Goal: Answer question/provide support: Share knowledge or assist other users

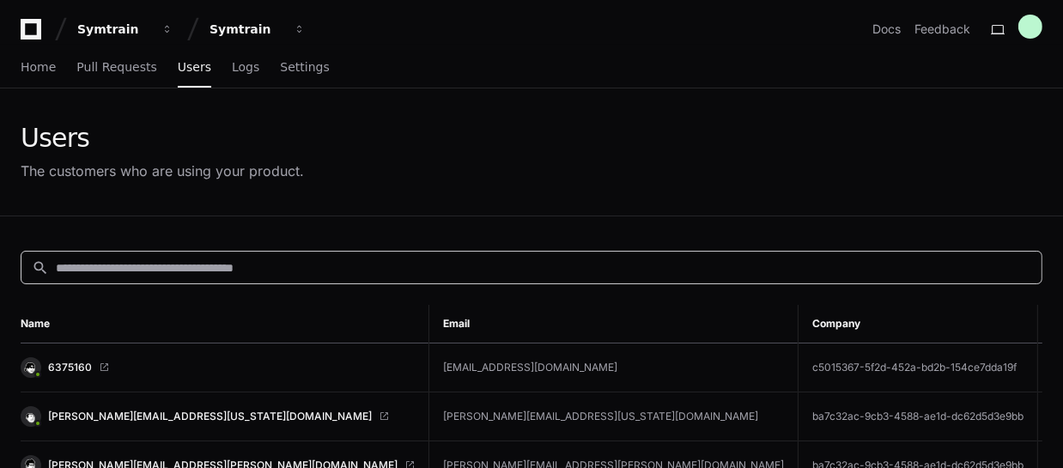
click at [174, 264] on input at bounding box center [543, 267] width 975 height 17
paste input "**********"
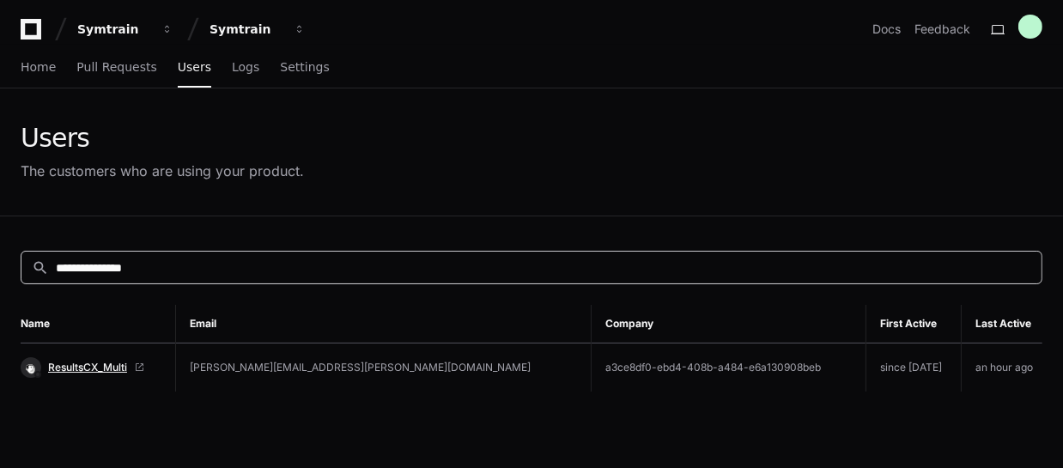
type input "**********"
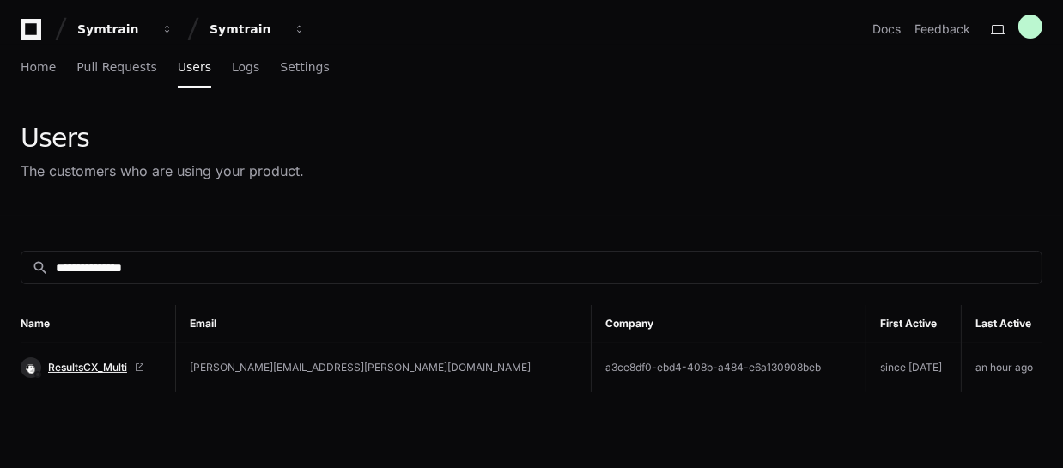
click at [109, 367] on span "ResultsCX_Multi" at bounding box center [87, 368] width 79 height 14
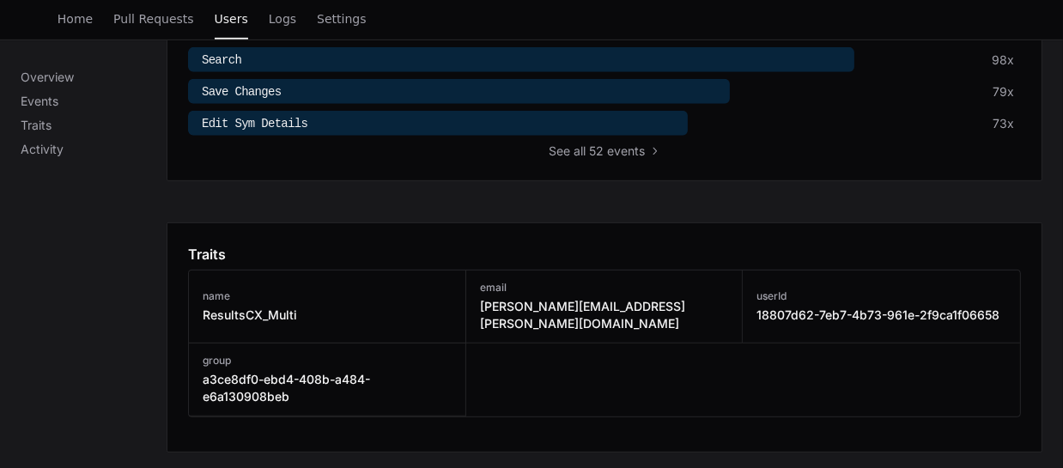
scroll to position [1092, 0]
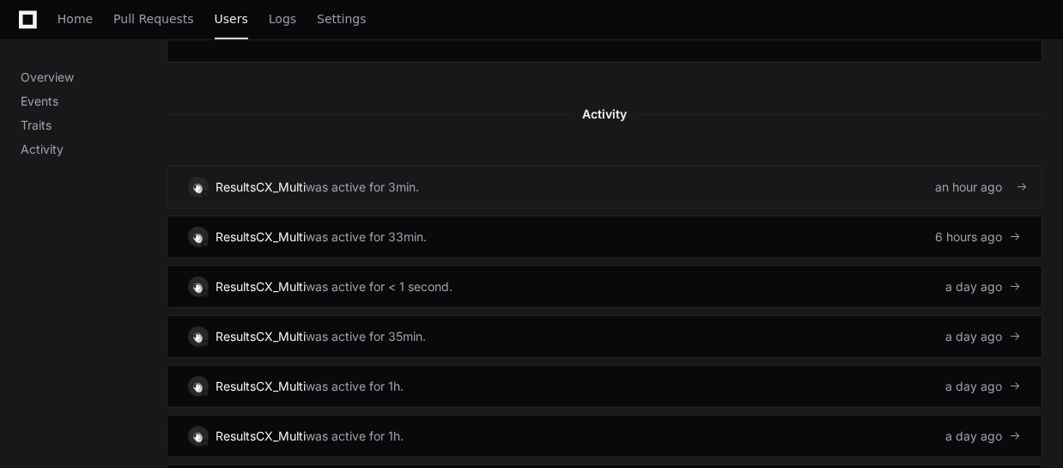
click at [712, 166] on link "ResultsCX_Multi was active for 3min. an hour ago" at bounding box center [605, 187] width 876 height 43
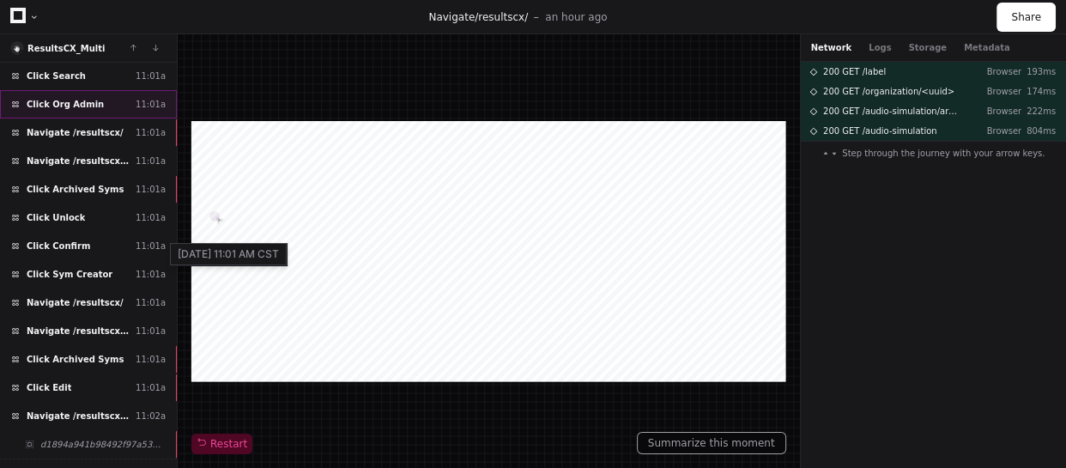
scroll to position [691, 0]
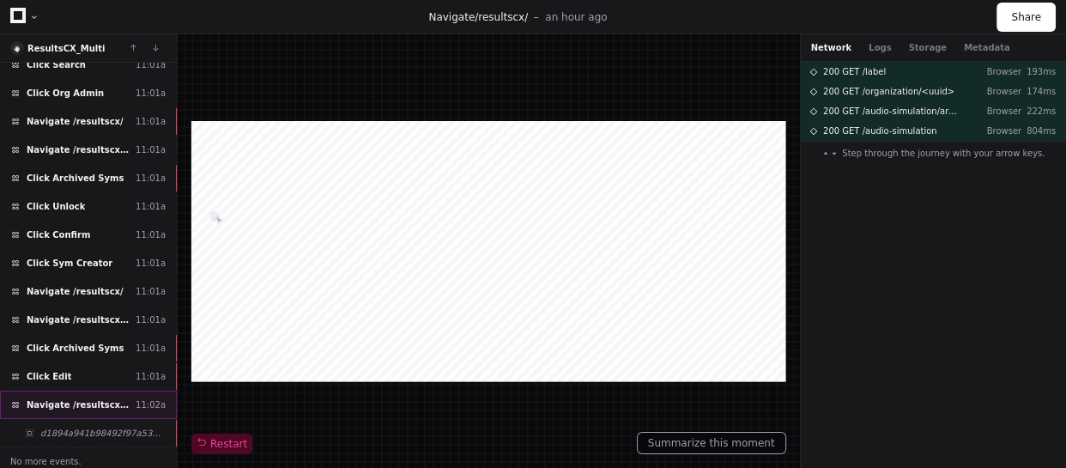
click at [88, 402] on span "Navigate /resultscx/sym" at bounding box center [78, 404] width 102 height 13
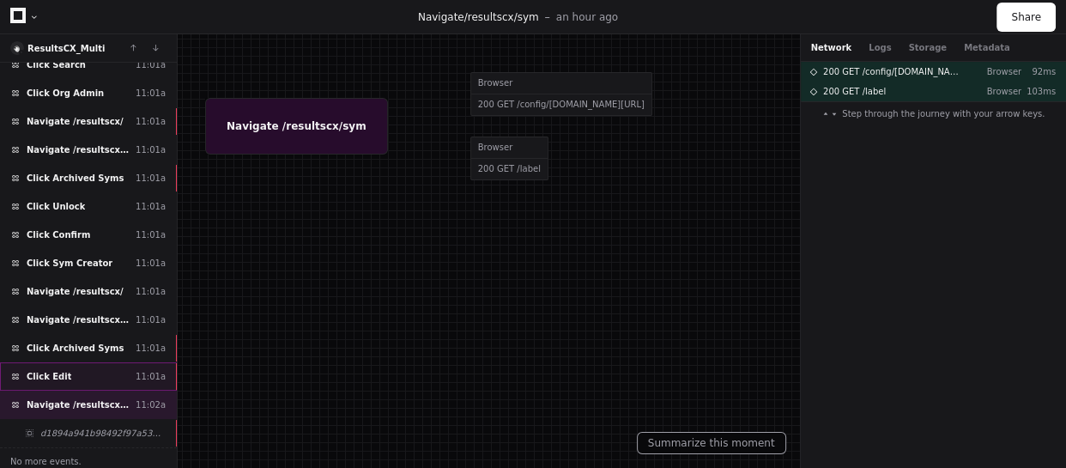
click at [93, 379] on div "Click Edit 11:01a" at bounding box center [88, 376] width 177 height 28
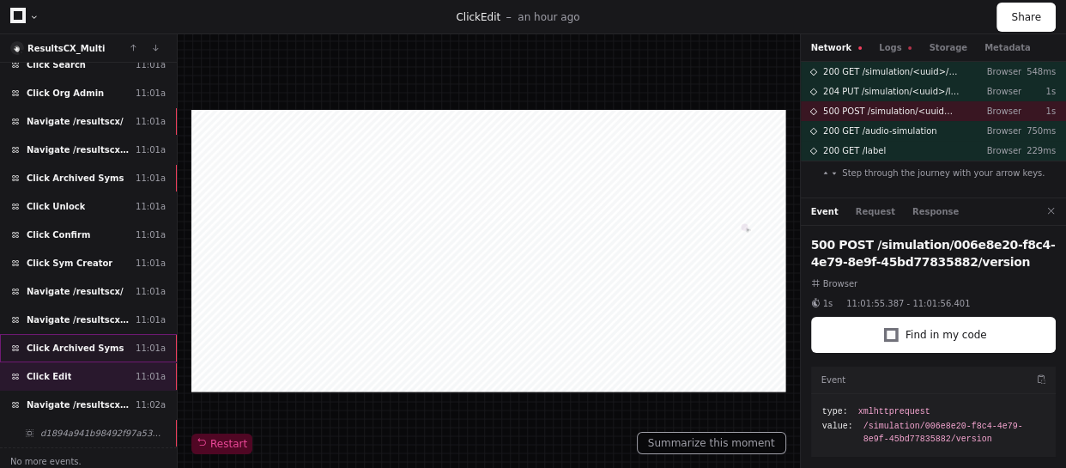
click at [99, 345] on span "Click Archived Syms" at bounding box center [75, 348] width 97 height 13
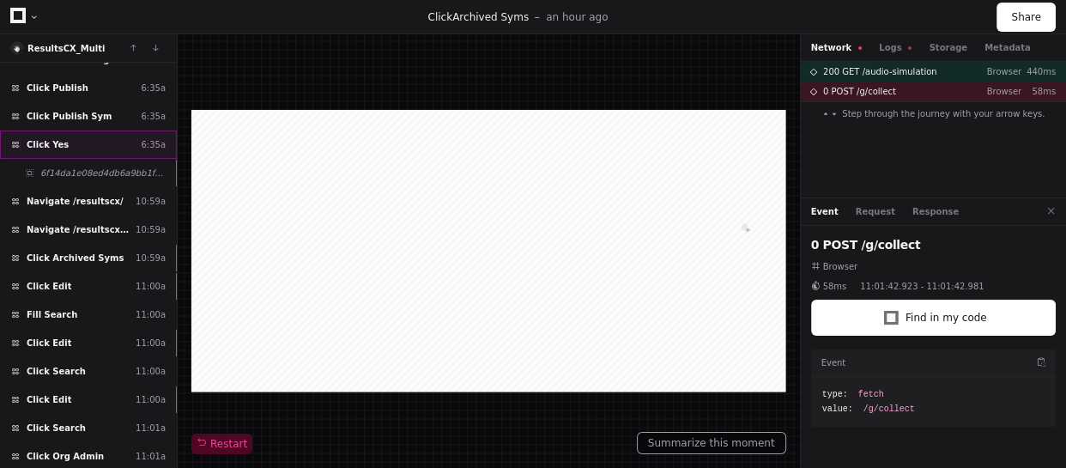
scroll to position [300, 0]
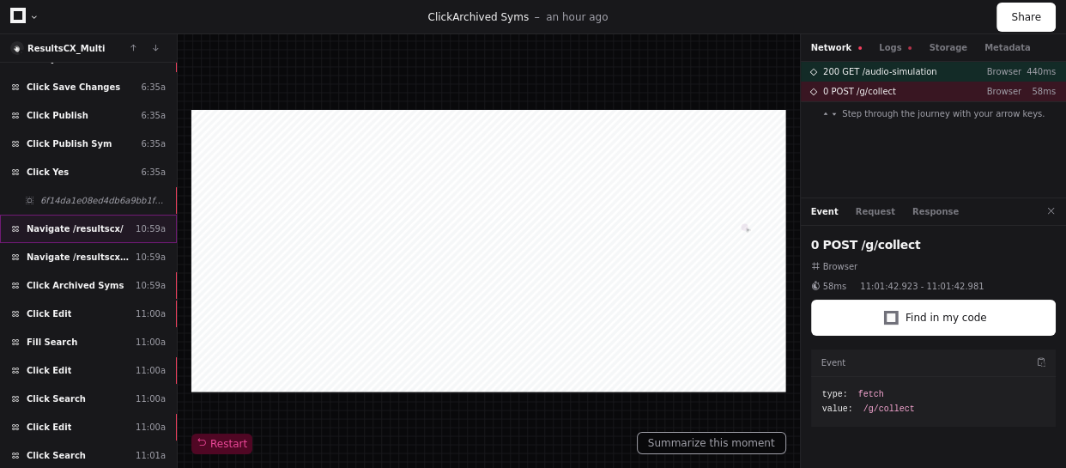
click at [109, 231] on div "Navigate /resultscx/ 10:59a" at bounding box center [88, 229] width 177 height 28
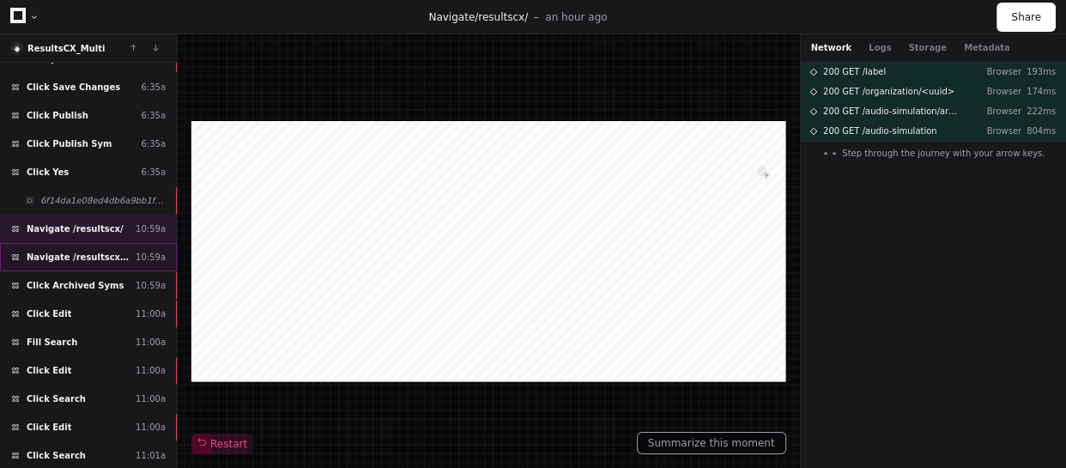
click at [97, 258] on span "Navigate /resultscx/sym (Syms)" at bounding box center [78, 257] width 102 height 13
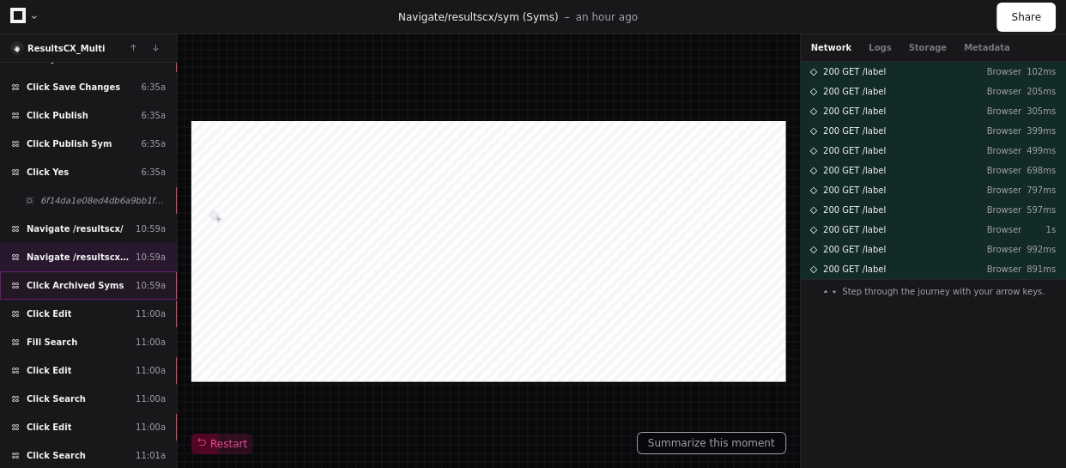
click at [99, 292] on div "Click Archived Syms 10:59a" at bounding box center [88, 285] width 177 height 28
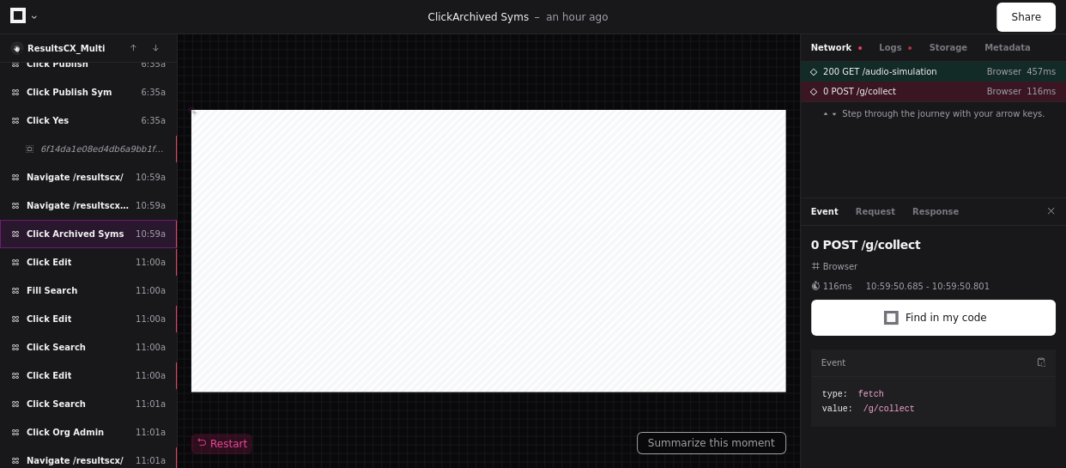
scroll to position [379, 0]
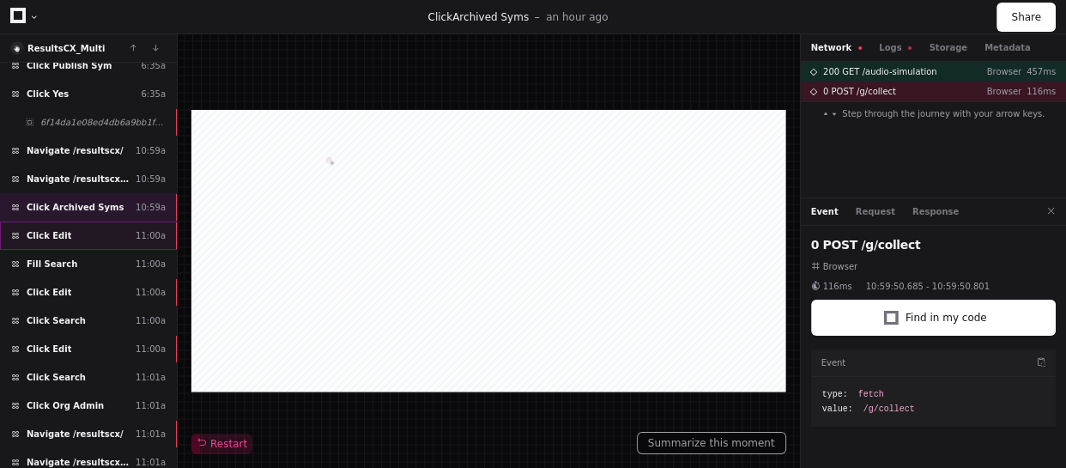
click at [94, 235] on div "Click Edit 11:00a" at bounding box center [88, 235] width 177 height 28
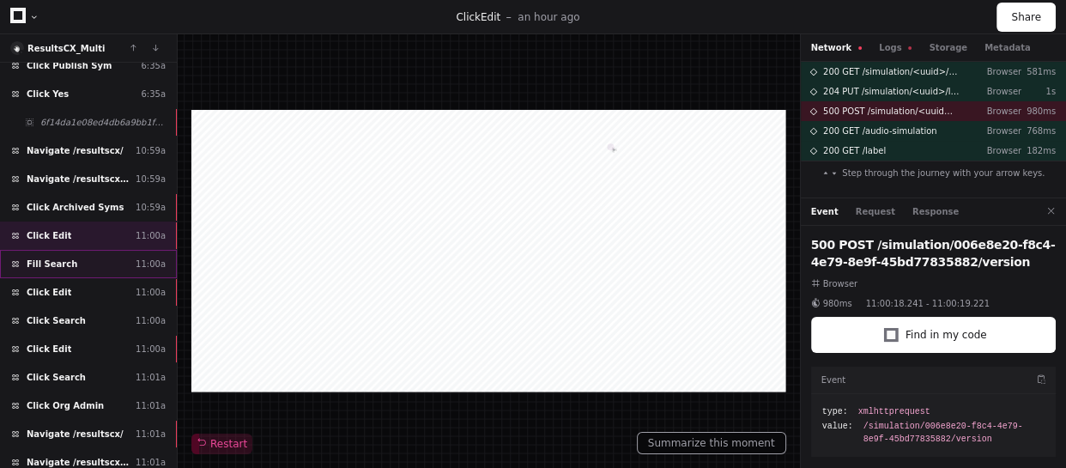
click at [111, 259] on div "Fill Search 11:00a" at bounding box center [88, 264] width 177 height 28
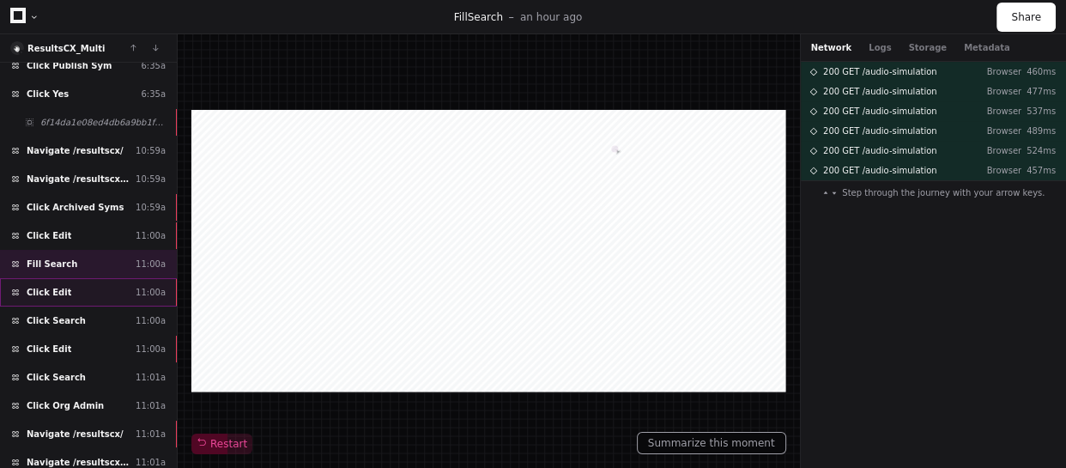
click at [75, 288] on div "Click Edit 11:00a" at bounding box center [88, 292] width 177 height 28
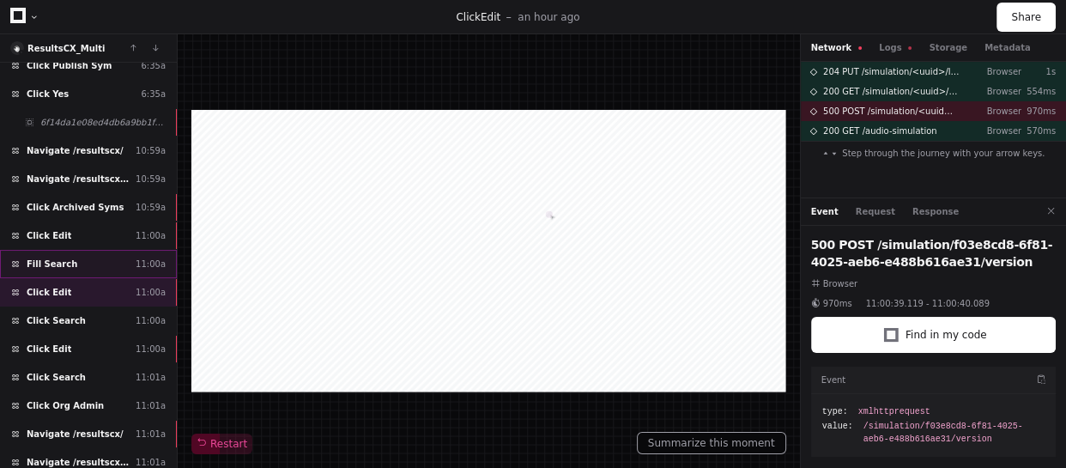
click at [101, 260] on div "Fill Search 11:00a" at bounding box center [88, 264] width 177 height 28
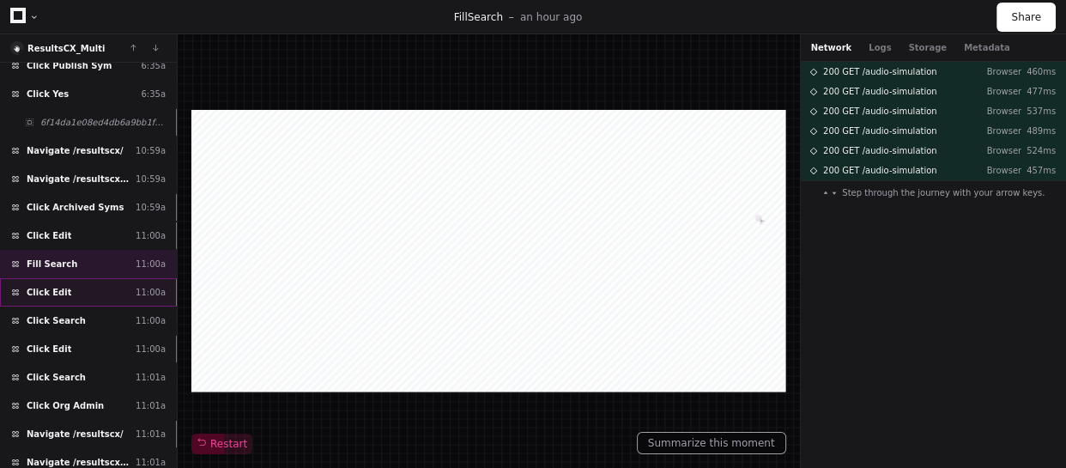
click at [101, 292] on div "Click Edit 11:00a" at bounding box center [88, 292] width 177 height 28
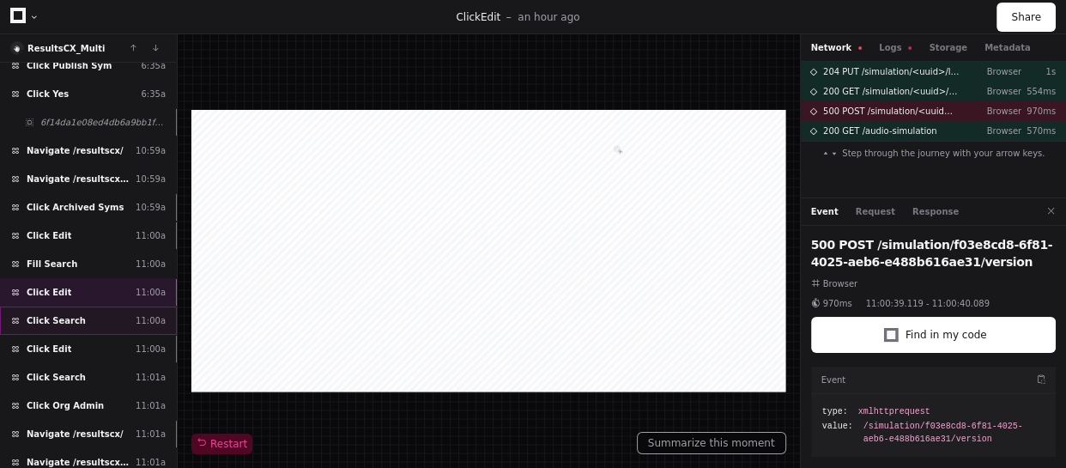
click at [93, 318] on div "Click Search 11:00a" at bounding box center [88, 320] width 177 height 28
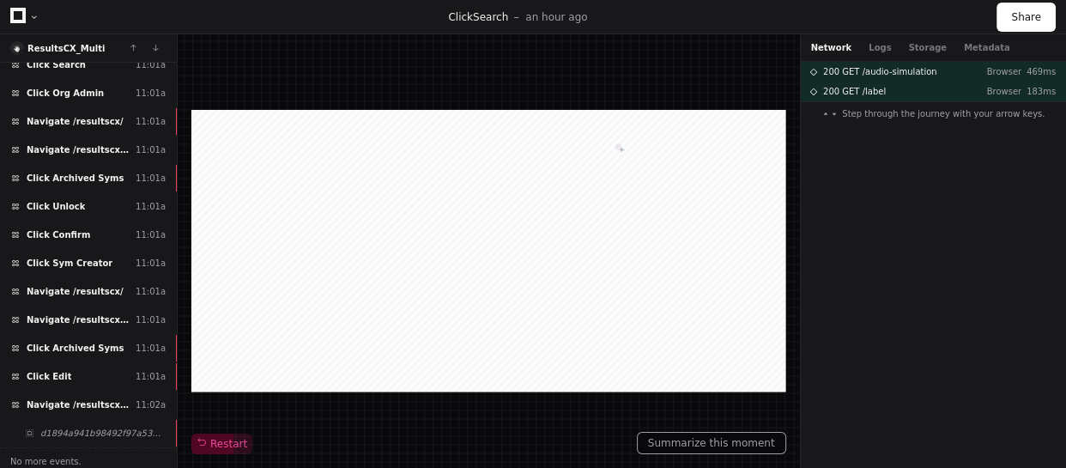
scroll to position [613, 0]
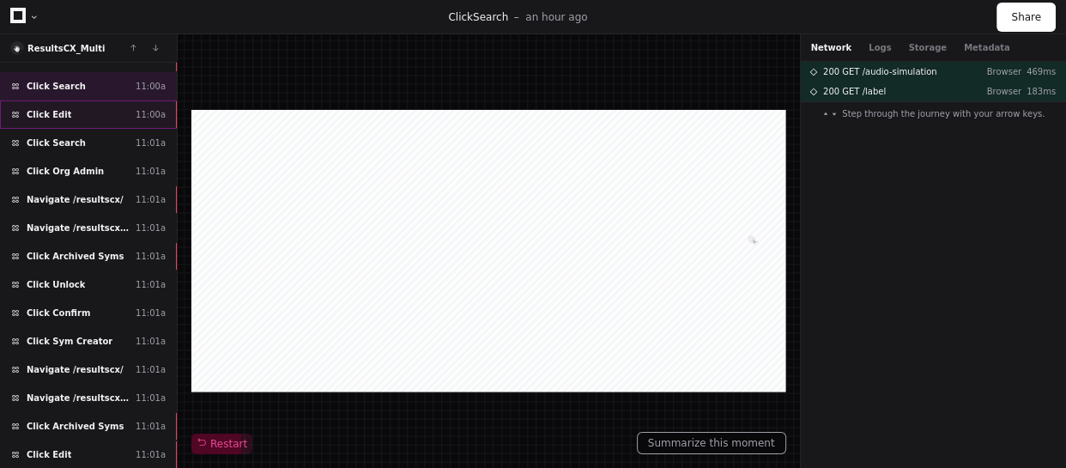
click at [103, 114] on div "Click Edit 11:00a" at bounding box center [88, 114] width 177 height 28
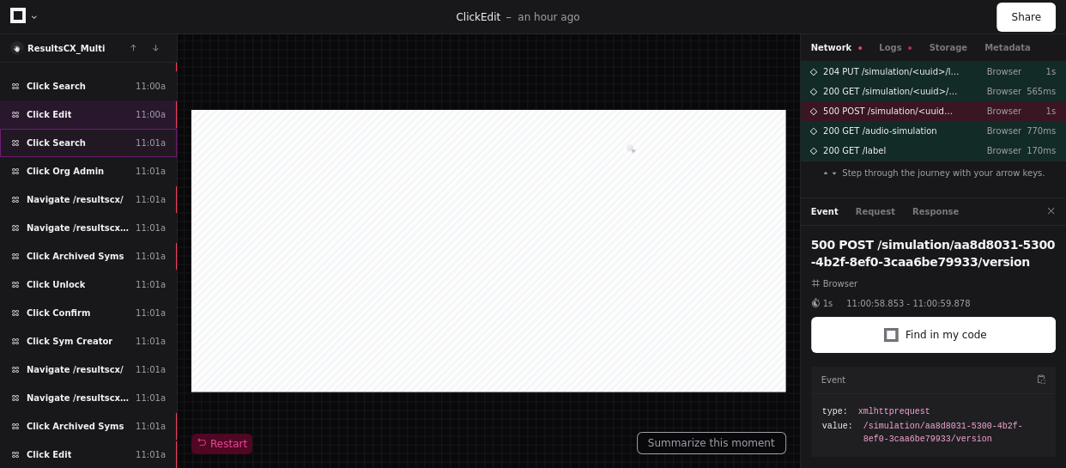
click at [86, 149] on div "Click Search 11:01a" at bounding box center [88, 143] width 177 height 28
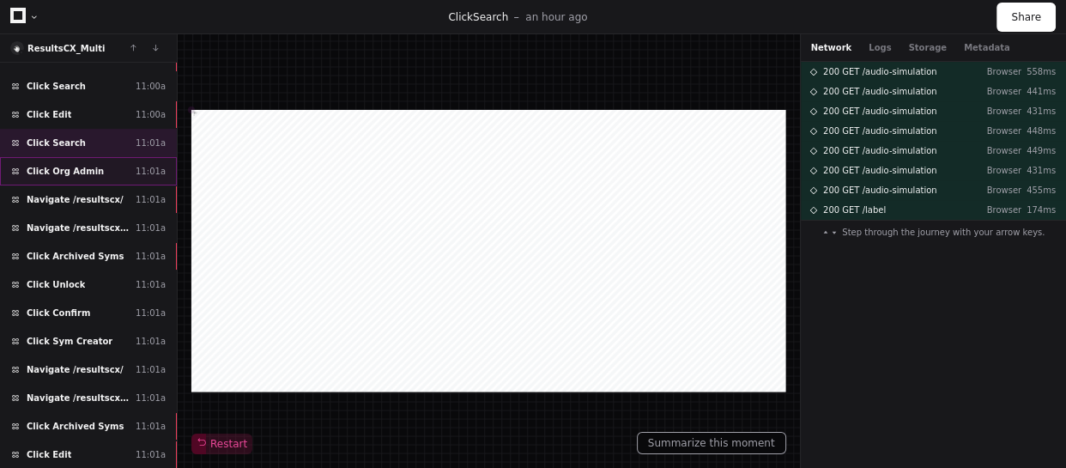
click at [92, 167] on div "Click Org Admin 11:01a" at bounding box center [88, 171] width 177 height 28
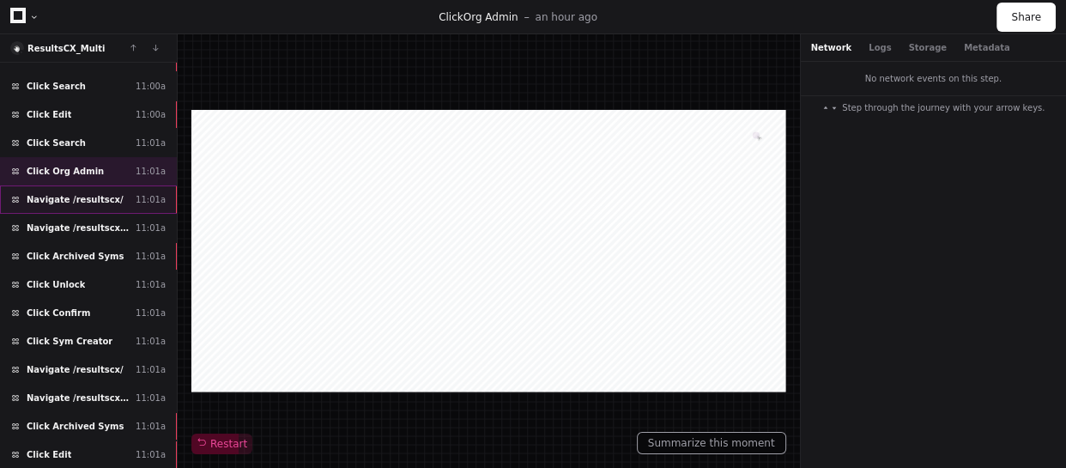
click at [125, 204] on div "Navigate /resultscx/ 11:01a" at bounding box center [88, 199] width 177 height 28
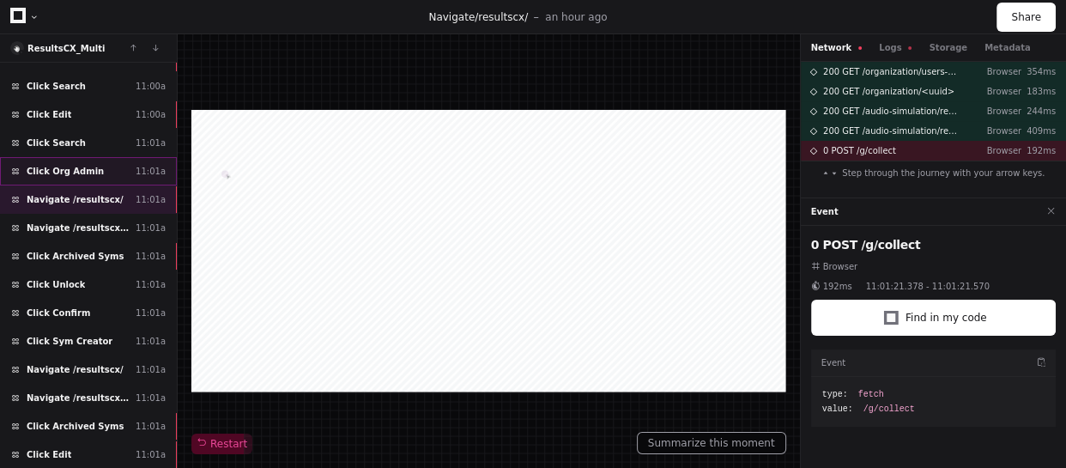
click at [120, 174] on div "Click Org Admin 11:01a" at bounding box center [88, 171] width 177 height 28
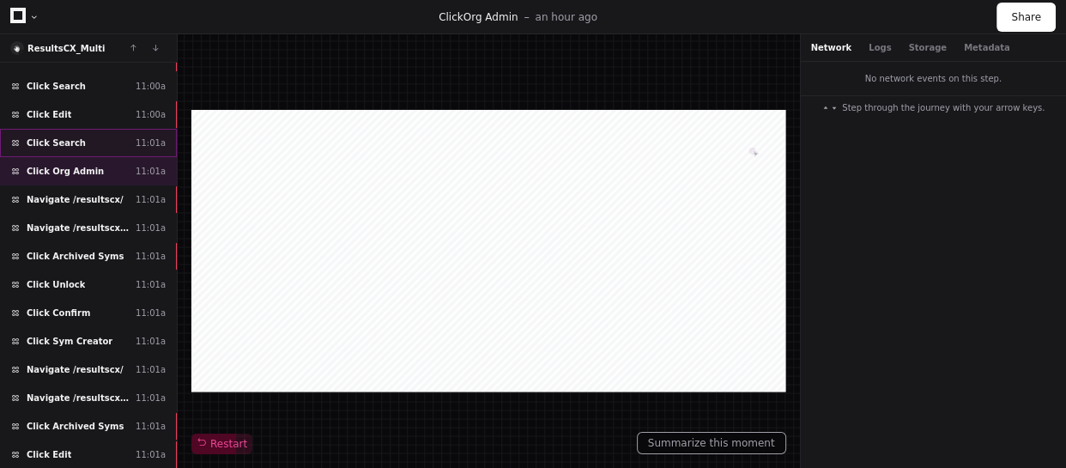
click at [102, 137] on div "Click Search 11:01a" at bounding box center [88, 143] width 177 height 28
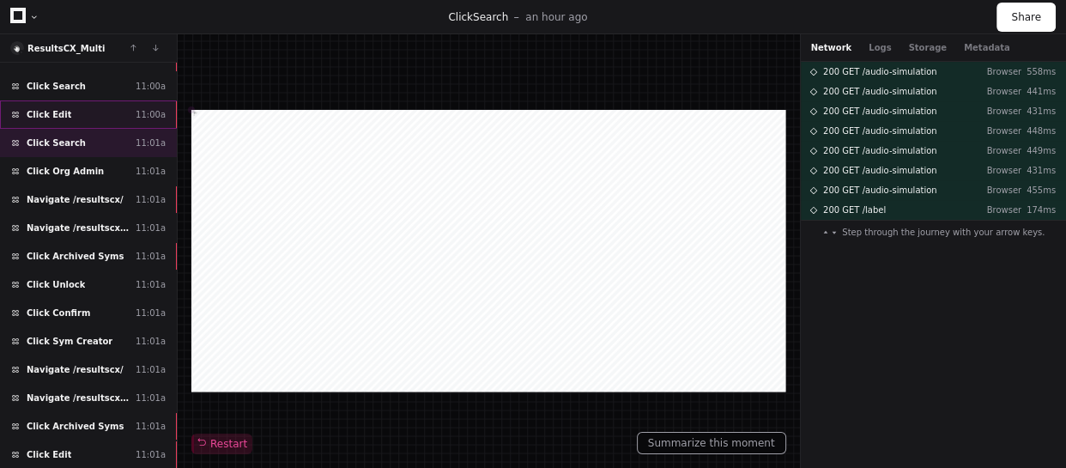
click at [102, 106] on div "Click Edit 11:00a" at bounding box center [88, 114] width 177 height 28
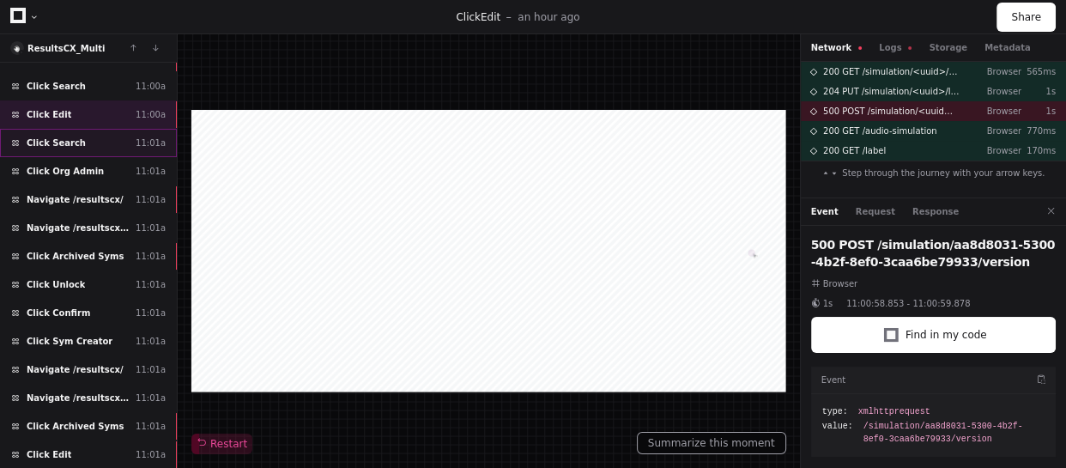
click at [102, 146] on div "Click Search 11:01a" at bounding box center [88, 143] width 177 height 28
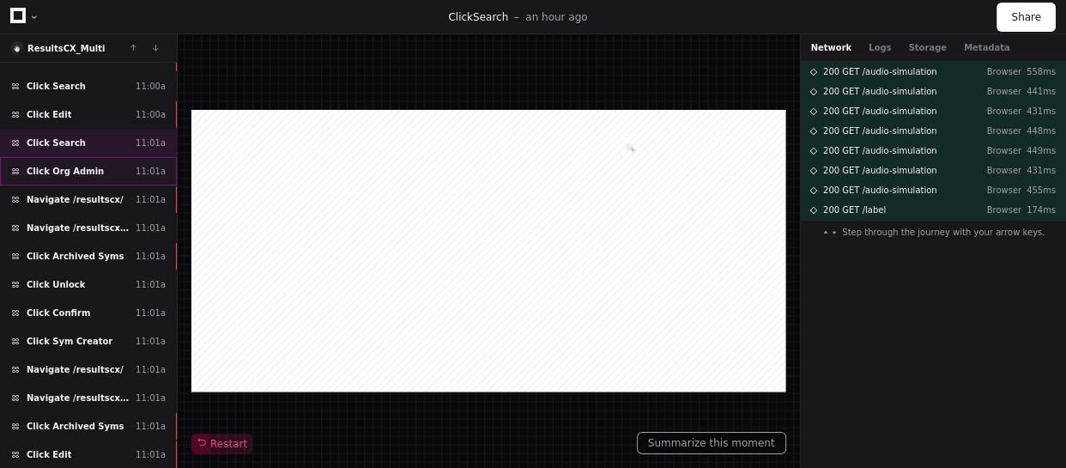
click at [111, 166] on div "Click Org Admin 11:01a" at bounding box center [88, 171] width 177 height 28
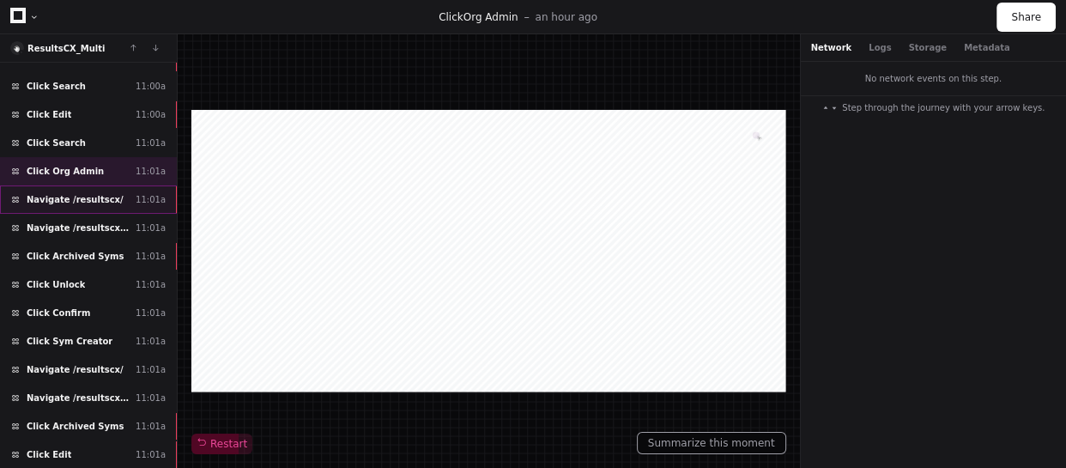
click at [85, 202] on div "Navigate /resultscx/ 11:01a" at bounding box center [88, 199] width 177 height 28
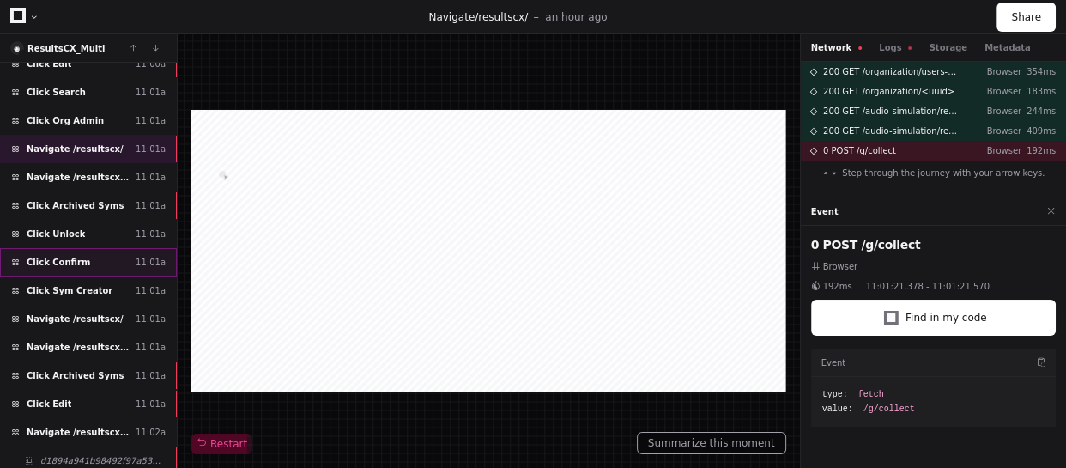
scroll to position [691, 0]
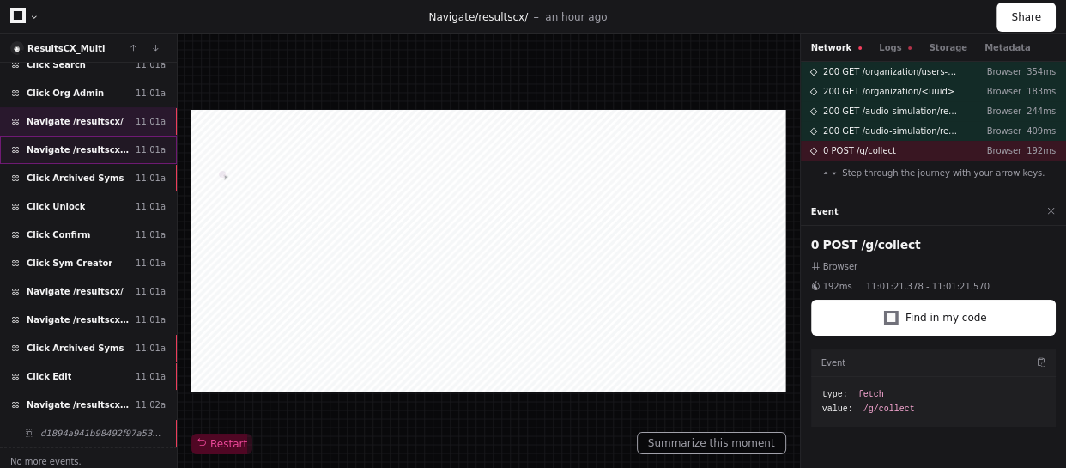
click at [122, 151] on span "Navigate /resultscx/sym (Syms)" at bounding box center [78, 149] width 102 height 13
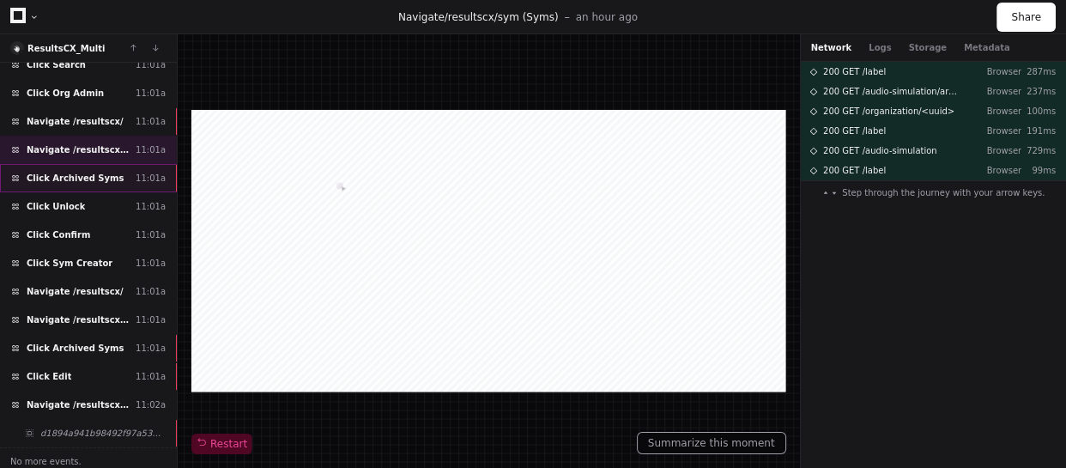
click at [55, 185] on div "Click Archived Syms 11:01a" at bounding box center [88, 178] width 177 height 28
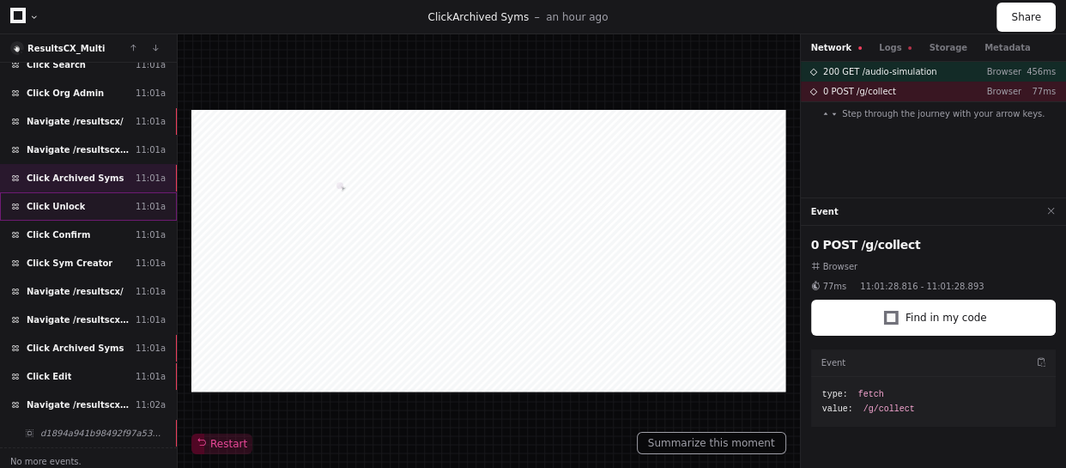
click at [93, 205] on div "Click Unlock 11:01a" at bounding box center [88, 206] width 177 height 28
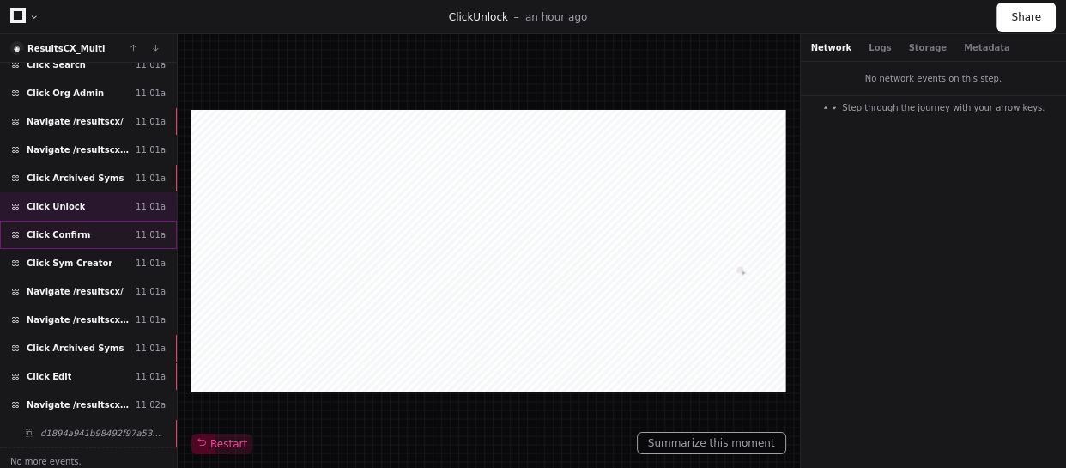
click at [90, 227] on div "Click Confirm 11:01a" at bounding box center [88, 235] width 177 height 28
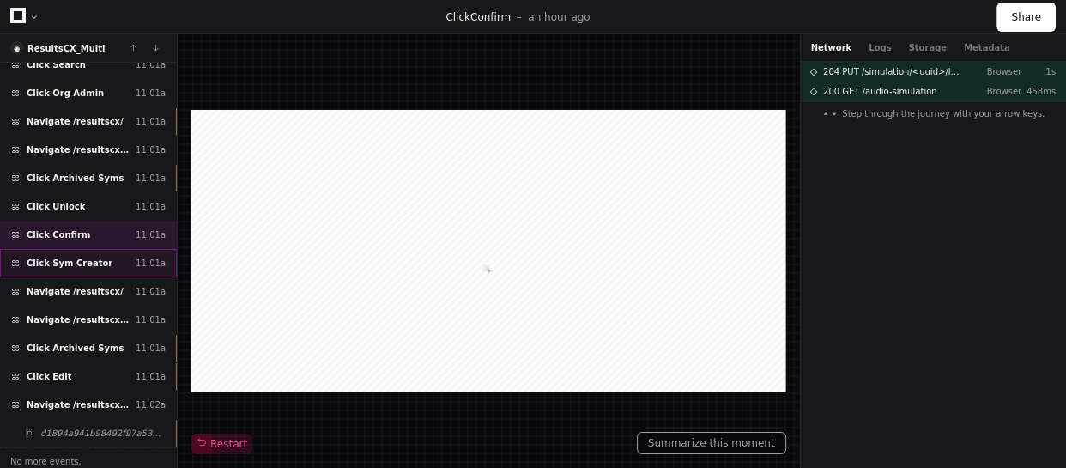
click at [90, 259] on span "Click Sym Creator" at bounding box center [70, 263] width 86 height 13
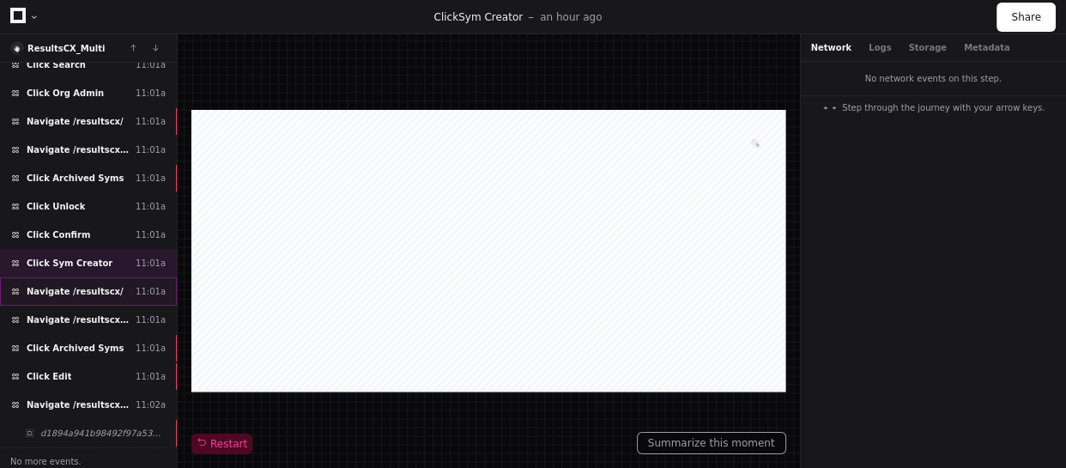
click at [94, 285] on span "Navigate /resultscx/" at bounding box center [75, 291] width 97 height 13
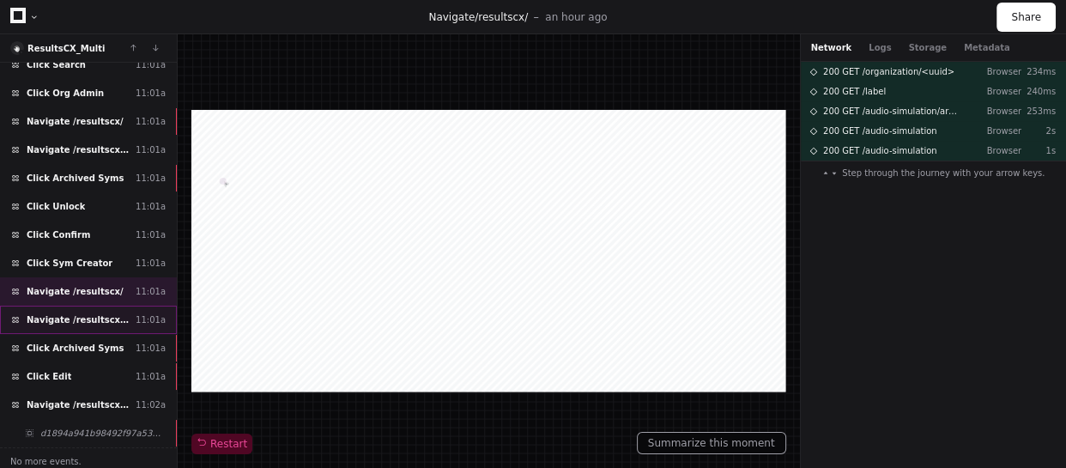
click at [124, 318] on span "Navigate /resultscx/sym (Syms)" at bounding box center [78, 319] width 102 height 13
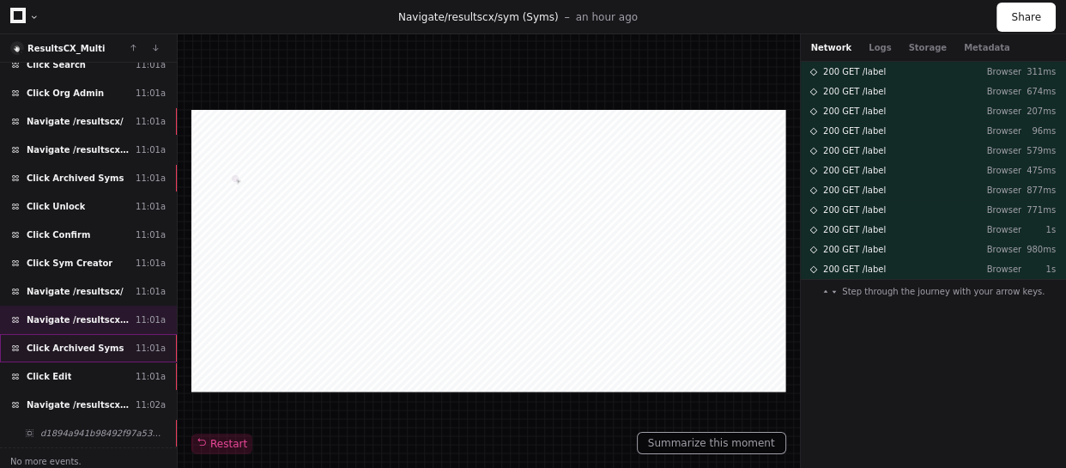
click at [121, 347] on div "Click Archived Syms 11:01a" at bounding box center [88, 348] width 177 height 28
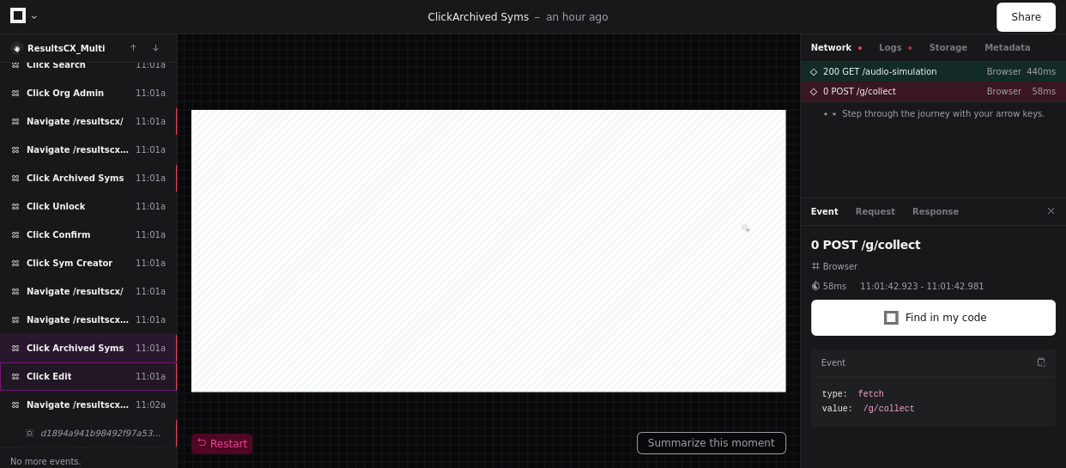
click at [113, 376] on div "Click Edit 11:01a" at bounding box center [88, 376] width 177 height 28
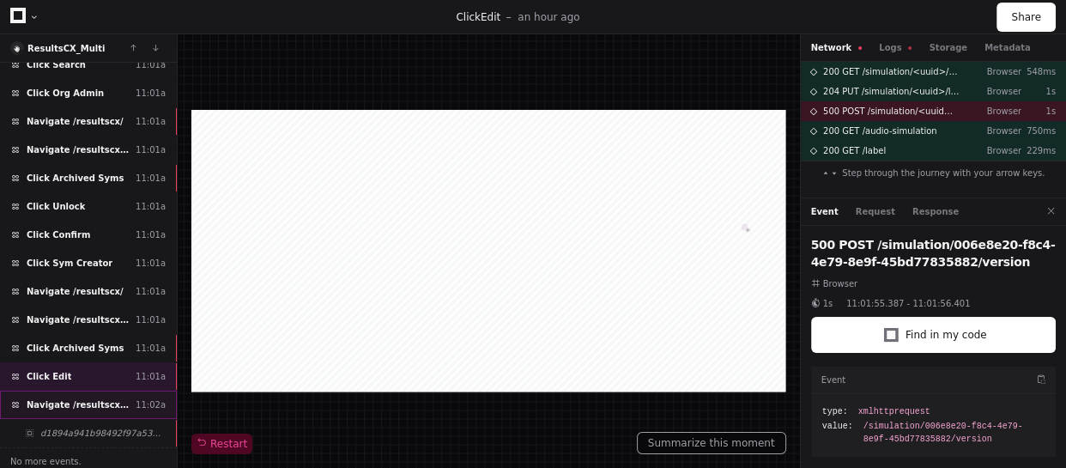
click at [79, 405] on div "Navigate /resultscx/sym 11:02a" at bounding box center [88, 405] width 177 height 28
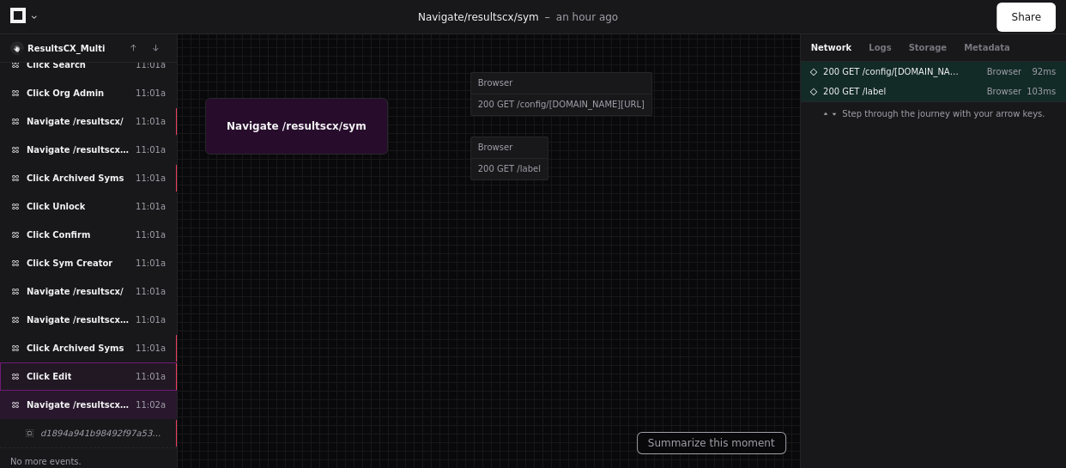
click at [104, 376] on div "Click Edit 11:01a" at bounding box center [88, 376] width 177 height 28
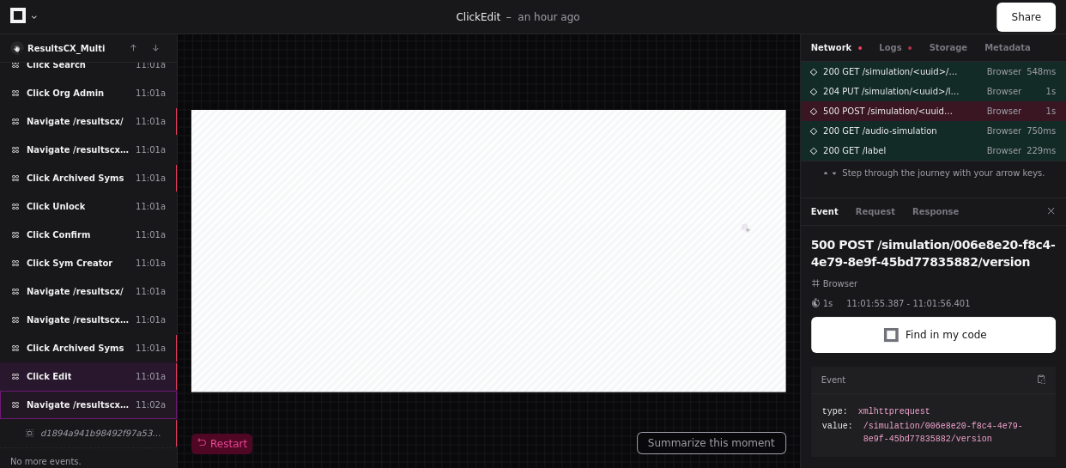
click at [84, 409] on div "Navigate /resultscx/sym 11:02a" at bounding box center [88, 405] width 177 height 28
